Goal: Find specific page/section: Find specific page/section

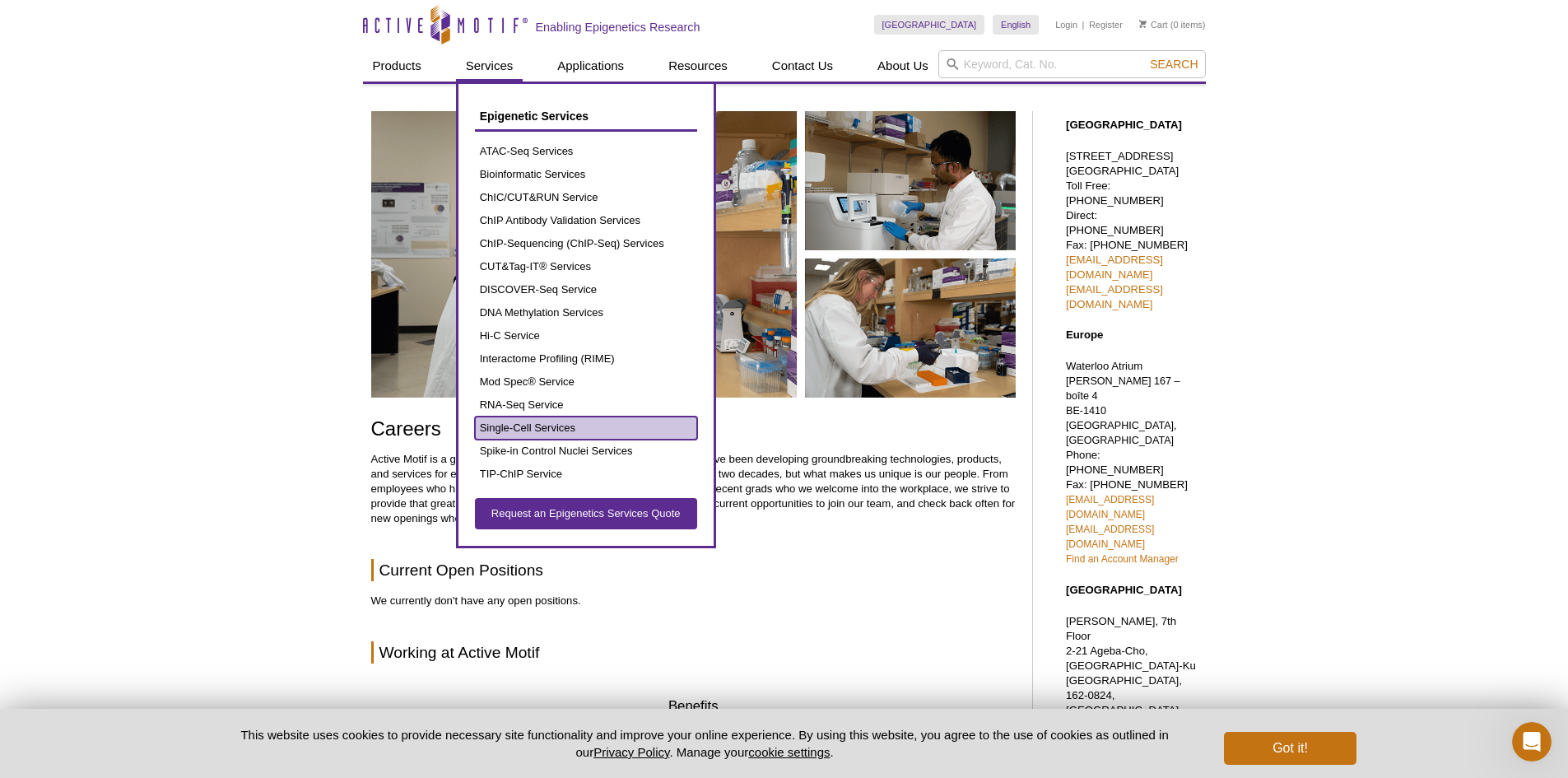
click at [555, 430] on link "Single-Cell Services" at bounding box center [586, 428] width 222 height 23
